Goal: Task Accomplishment & Management: Use online tool/utility

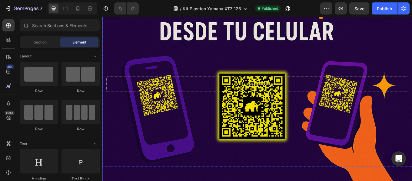
scroll to position [41, 0]
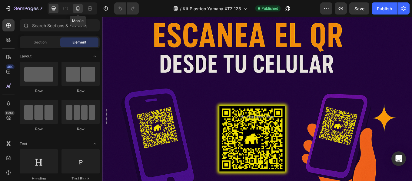
click at [78, 8] on icon at bounding box center [78, 8] width 6 height 6
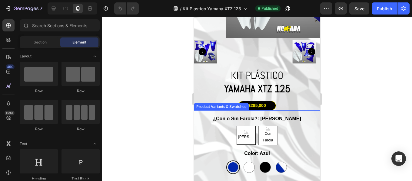
scroll to position [919, 0]
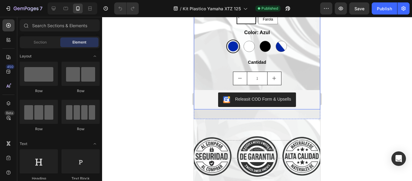
click at [231, 42] on div at bounding box center [233, 47] width 10 height 10
click at [233, 40] on input "Azul Azul" at bounding box center [233, 39] width 0 height 0
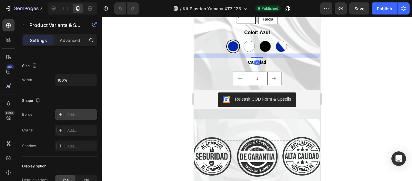
scroll to position [571, 0]
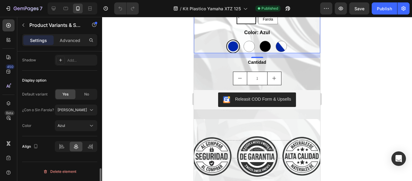
click at [69, 34] on div "Settings Advanced" at bounding box center [59, 40] width 75 height 12
click at [69, 38] on p "Advanced" at bounding box center [70, 40] width 21 height 6
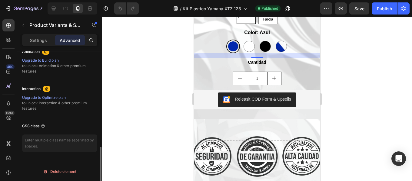
scroll to position [243, 0]
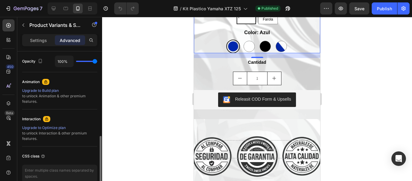
drag, startPoint x: 43, startPoint y: 83, endPoint x: 51, endPoint y: 81, distance: 8.3
click at [51, 81] on div "Animation" at bounding box center [59, 82] width 75 height 10
click at [42, 91] on div "Upgrade to Build plan" at bounding box center [59, 90] width 75 height 5
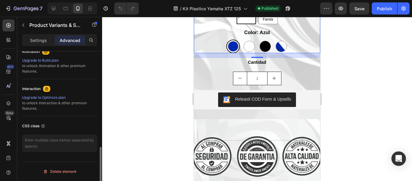
scroll to position [273, 0]
click at [42, 97] on div "Upgrade to Optimize plan" at bounding box center [59, 97] width 75 height 5
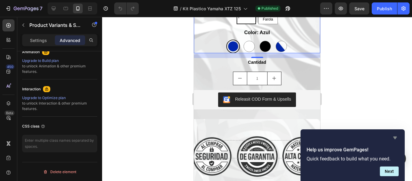
click at [395, 138] on icon "Hide survey" at bounding box center [395, 138] width 4 height 3
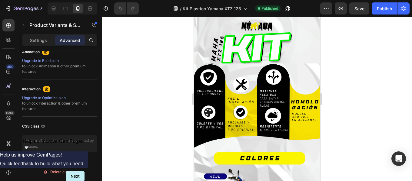
scroll to position [0, 0]
